Goal: Task Accomplishment & Management: Use online tool/utility

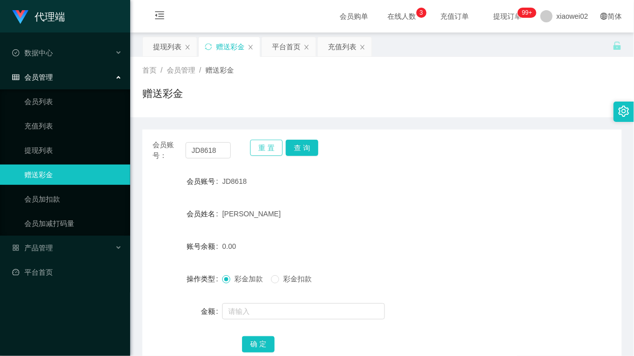
click at [250, 151] on button "重 置" at bounding box center [266, 148] width 33 height 16
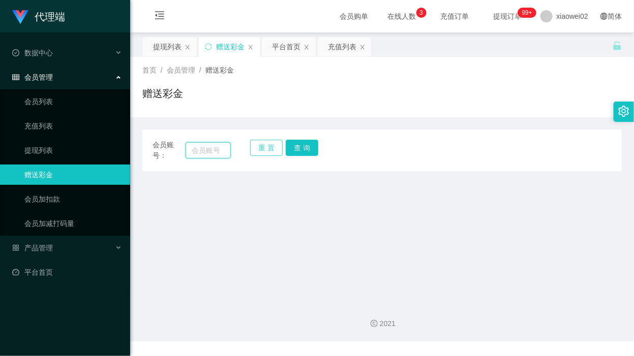
drag, startPoint x: 212, startPoint y: 148, endPoint x: 249, endPoint y: 150, distance: 37.2
click at [220, 148] on input "text" at bounding box center [207, 150] width 45 height 16
paste input "OKC5259"
type input "OKC5259"
click at [301, 146] on button "查 询" at bounding box center [302, 148] width 33 height 16
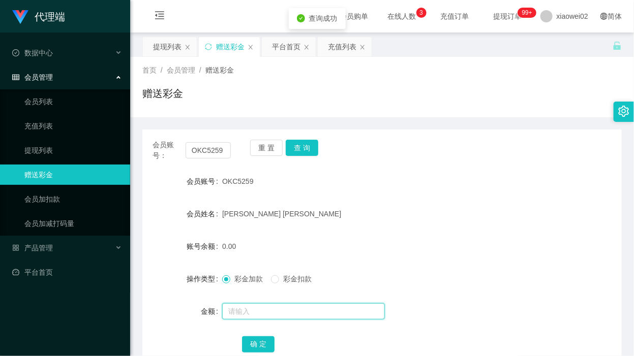
click at [291, 316] on input "text" at bounding box center [303, 311] width 163 height 16
type input "240"
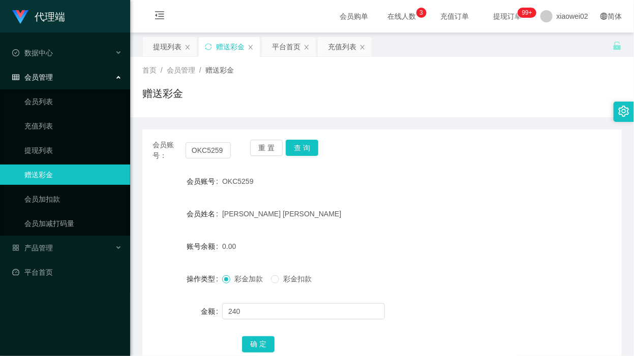
click at [260, 353] on div "确 定" at bounding box center [381, 344] width 279 height 20
click at [257, 349] on button "确 定" at bounding box center [258, 344] width 33 height 16
